Goal: Task Accomplishment & Management: Complete application form

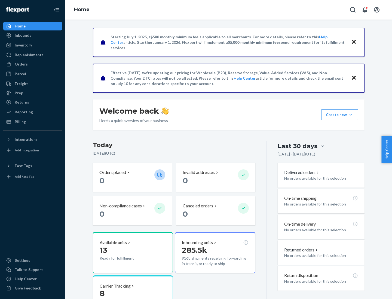
click at [351, 115] on button "Create new Create new inbound Create new order Create new product" at bounding box center [339, 114] width 37 height 11
click at [33, 35] on div "Inbounds" at bounding box center [33, 36] width 58 height 8
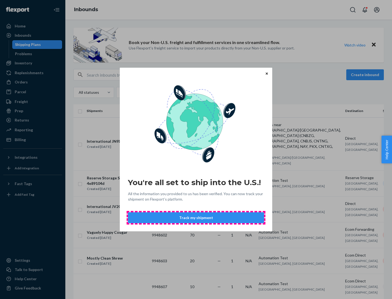
click at [196, 218] on button "Track my shipment" at bounding box center [196, 218] width 136 height 11
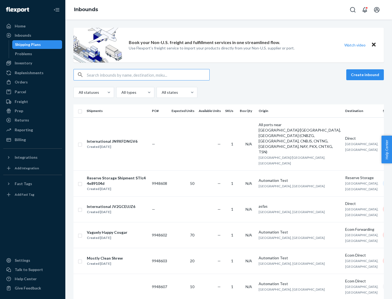
click at [366, 75] on button "Create inbound" at bounding box center [365, 74] width 38 height 11
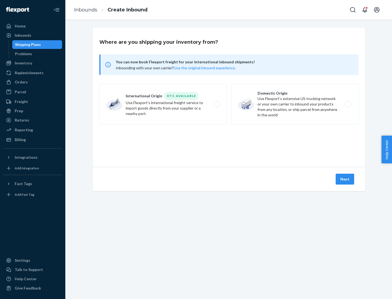
click at [163, 104] on label "International Origin DTC Available Use Flexport's international freight service…" at bounding box center [162, 104] width 127 height 41
click at [216, 104] on input "International Origin DTC Available Use Flexport's international freight service…" at bounding box center [218, 105] width 4 height 4
radio input "true"
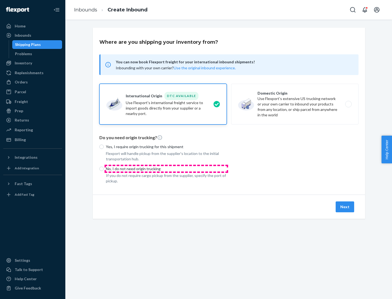
click at [166, 169] on p "No, I do not need origin trucking" at bounding box center [166, 168] width 121 height 5
click at [104, 169] on input "No, I do not need origin trucking" at bounding box center [101, 169] width 4 height 4
radio input "true"
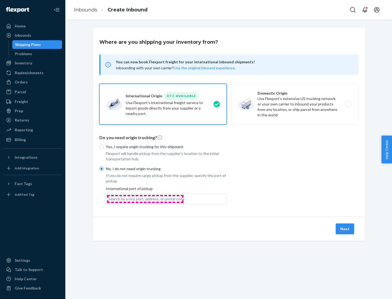
click at [145, 199] on div "Search by a city, port, address, or postal code" at bounding box center [146, 199] width 76 height 5
click at [109, 199] on input "Search by a city, port, address, or postal code" at bounding box center [108, 199] width 1 height 5
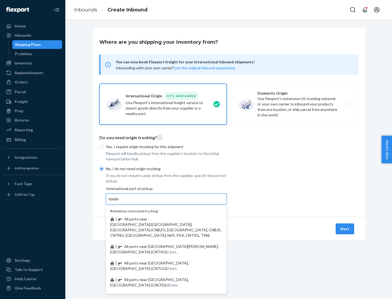
click at [161, 219] on span "| All ports near [GEOGRAPHIC_DATA]/[GEOGRAPHIC_DATA], [GEOGRAPHIC_DATA] (CNBZG,…" at bounding box center [165, 227] width 111 height 21
click at [120, 202] on input "tianjin" at bounding box center [113, 199] width 11 height 5
type input "All ports near [GEOGRAPHIC_DATA]/[GEOGRAPHIC_DATA], [GEOGRAPHIC_DATA] (CNBZG, […"
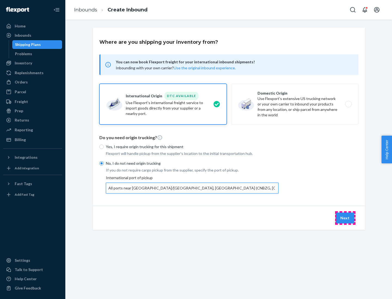
click at [345, 218] on button "Next" at bounding box center [345, 218] width 19 height 11
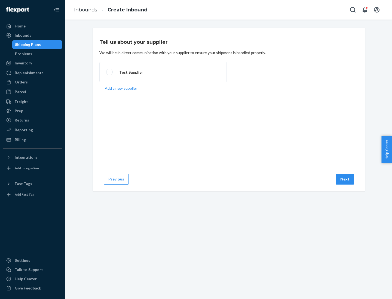
click at [163, 72] on label "Test Supplier" at bounding box center [162, 72] width 127 height 20
click at [110, 72] on input "Test Supplier" at bounding box center [108, 73] width 4 height 4
radio input "true"
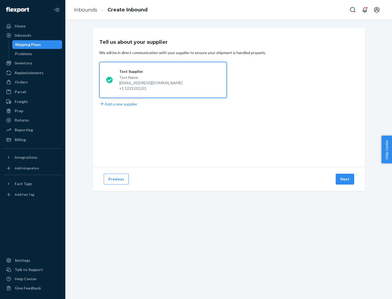
click at [345, 179] on button "Next" at bounding box center [345, 179] width 19 height 11
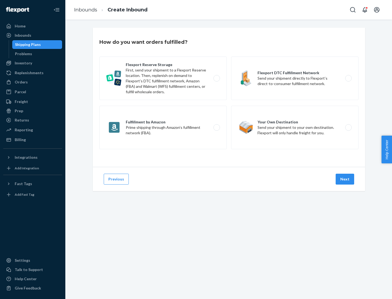
click at [163, 78] on label "Flexport Reserve Storage First, send your shipment to a Flexport Reserve locati…" at bounding box center [162, 79] width 127 height 44
click at [216, 78] on input "Flexport Reserve Storage First, send your shipment to a Flexport Reserve locati…" at bounding box center [218, 79] width 4 height 4
radio input "true"
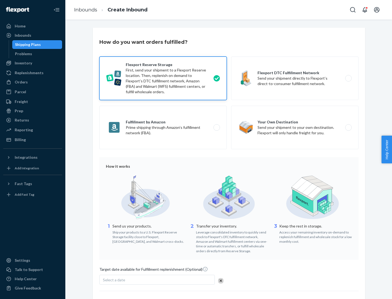
scroll to position [45, 0]
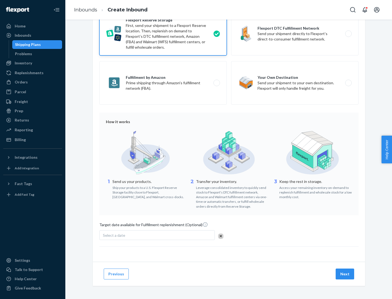
click at [345, 274] on button "Next" at bounding box center [345, 274] width 19 height 11
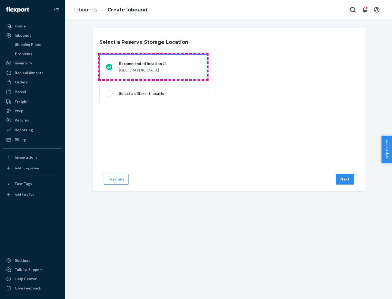
click at [153, 67] on div "[GEOGRAPHIC_DATA]" at bounding box center [142, 69] width 47 height 7
click at [109, 67] on input "Recommended location [GEOGRAPHIC_DATA]" at bounding box center [108, 67] width 4 height 4
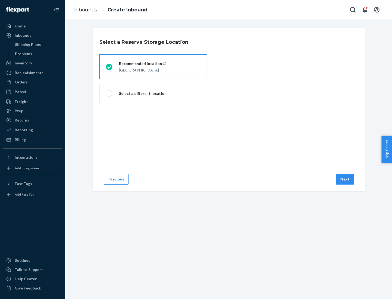
click at [345, 179] on button "Next" at bounding box center [345, 179] width 19 height 11
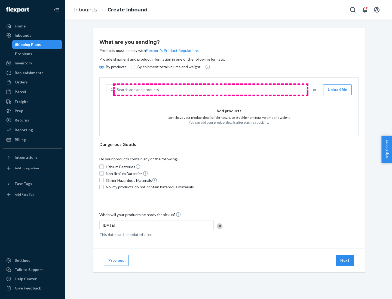
click at [211, 90] on div "Search and add products" at bounding box center [211, 90] width 192 height 10
click at [117, 90] on input "Search and add products" at bounding box center [117, 89] width 1 height 5
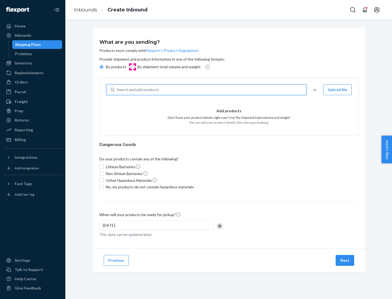
click at [132, 67] on input "By shipment total volume and weight" at bounding box center [133, 67] width 4 height 4
radio input "true"
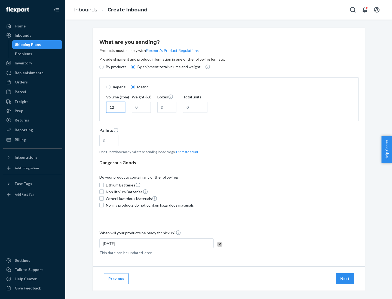
type input "12"
type input "22"
type input "222"
type input "121"
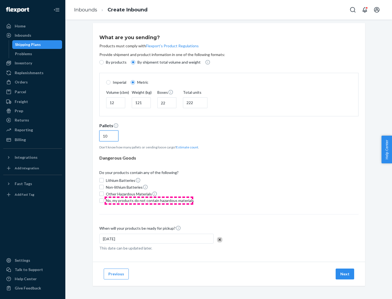
type input "10"
click at [149, 201] on span "No, my products do not contain hazardous materials" at bounding box center [150, 200] width 88 height 5
click at [104, 201] on input "No, my products do not contain hazardous materials" at bounding box center [101, 201] width 4 height 4
checkbox input "true"
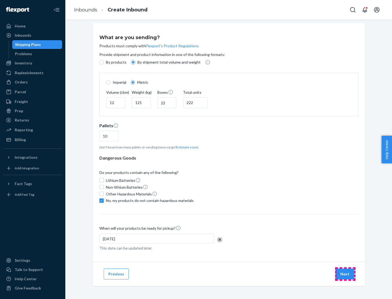
click at [345, 274] on button "Next" at bounding box center [345, 274] width 19 height 11
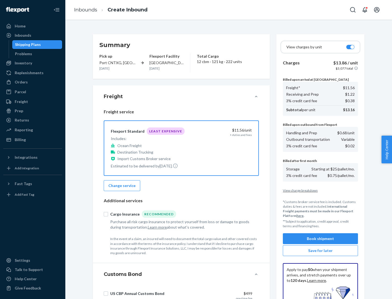
scroll to position [80, 0]
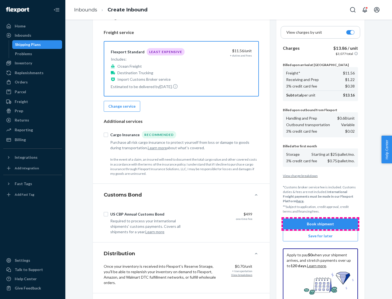
click at [320, 224] on button "Book shipment" at bounding box center [320, 224] width 75 height 11
